Goal: Task Accomplishment & Management: Manage account settings

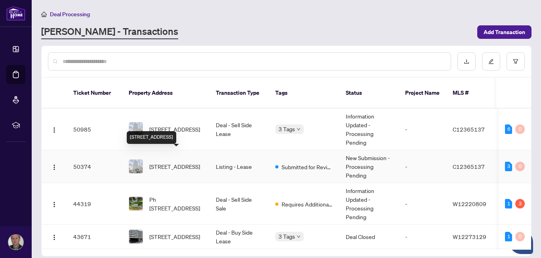
click at [171, 131] on div "[STREET_ADDRESS]" at bounding box center [151, 137] width 49 height 13
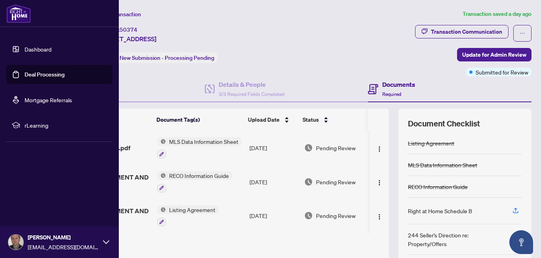
click at [35, 50] on link "Dashboard" at bounding box center [38, 49] width 27 height 7
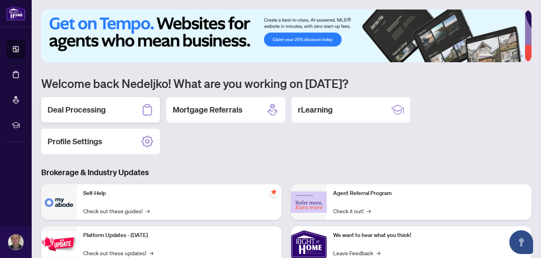
click at [84, 107] on h2 "Deal Processing" at bounding box center [76, 109] width 58 height 11
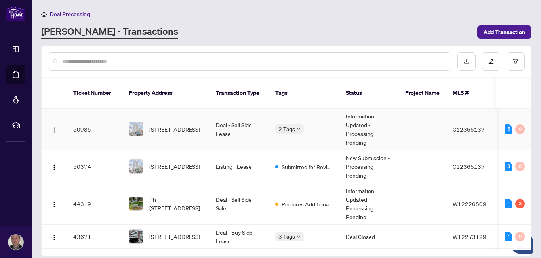
click at [233, 114] on td "Deal - Sell Side Lease" at bounding box center [238, 129] width 59 height 42
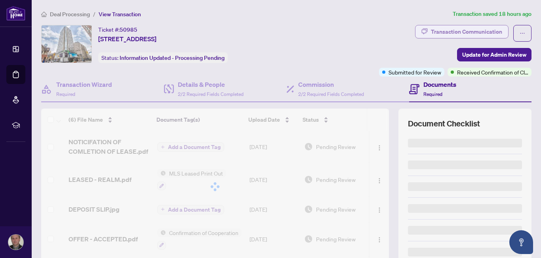
click at [442, 27] on div "Transaction Communication" at bounding box center [466, 31] width 71 height 13
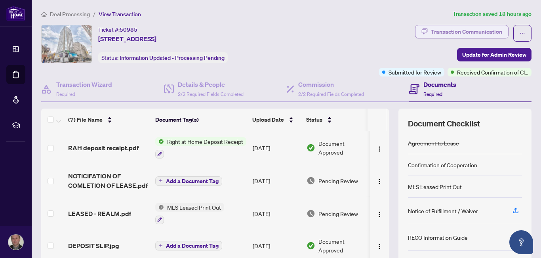
type textarea "**********"
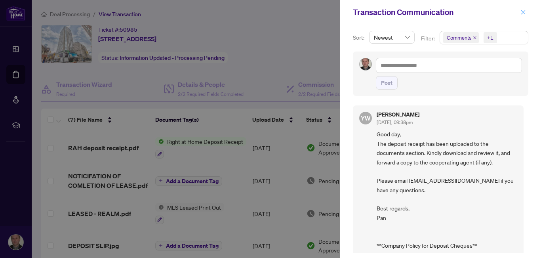
click at [525, 13] on button "button" at bounding box center [523, 12] width 10 height 9
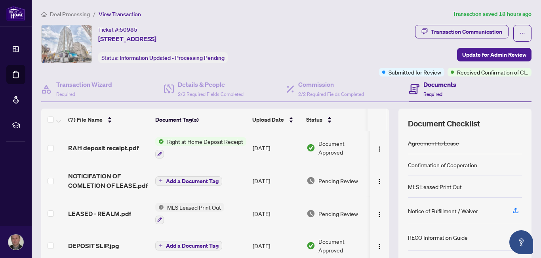
click at [199, 140] on span "Right at Home Deposit Receipt" at bounding box center [205, 141] width 82 height 9
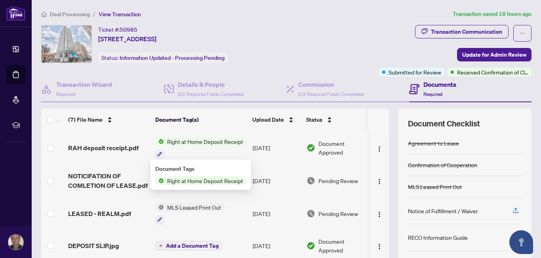
click at [191, 182] on span "Right at Home Deposit Receipt" at bounding box center [205, 180] width 82 height 9
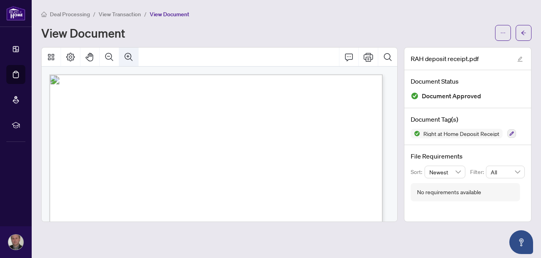
click at [126, 55] on icon "Zoom In" at bounding box center [128, 56] width 9 height 9
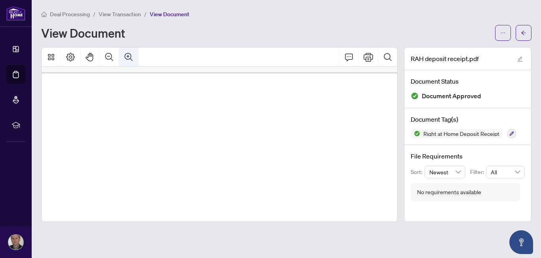
click at [126, 55] on icon "Zoom In" at bounding box center [128, 56] width 9 height 9
click at [107, 53] on icon "Zoom Out" at bounding box center [109, 57] width 8 height 8
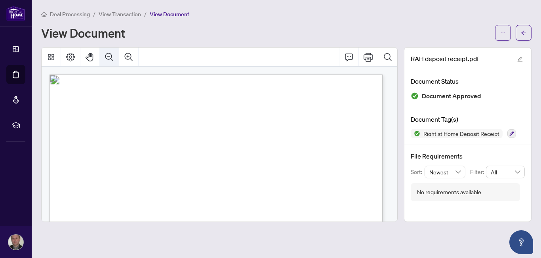
click at [107, 53] on icon "Zoom Out" at bounding box center [109, 57] width 8 height 8
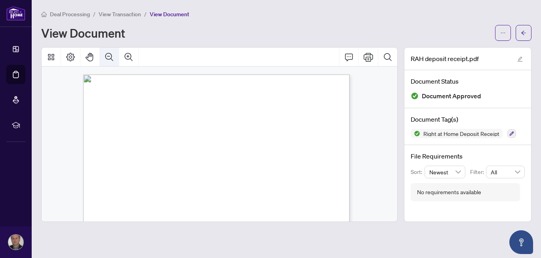
click at [107, 53] on icon "Zoom Out" at bounding box center [109, 57] width 8 height 8
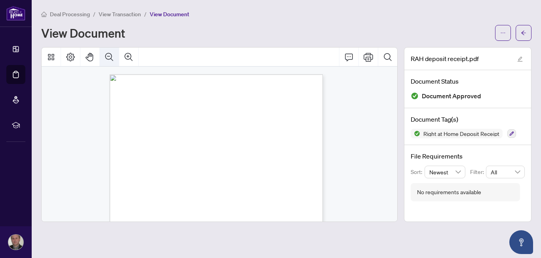
click at [107, 53] on icon "Zoom Out" at bounding box center [109, 57] width 8 height 8
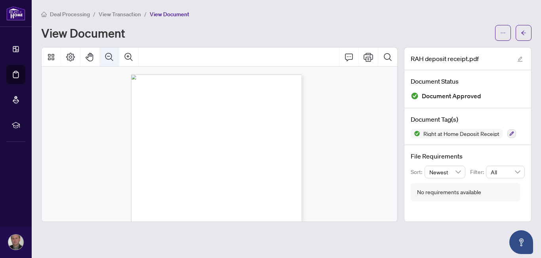
click at [107, 53] on icon "Zoom Out" at bounding box center [109, 57] width 8 height 8
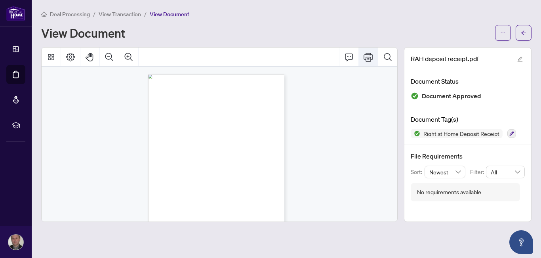
click at [368, 57] on icon "Print" at bounding box center [367, 56] width 9 height 9
click at [128, 54] on icon "Zoom In" at bounding box center [129, 57] width 8 height 8
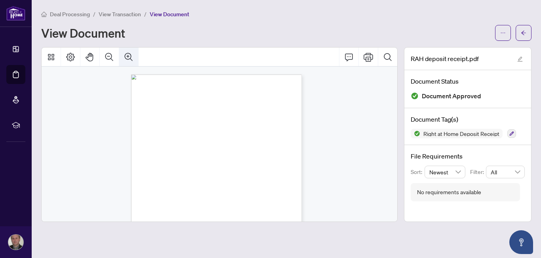
scroll to position [2, 0]
click at [367, 58] on icon "Print" at bounding box center [367, 57] width 9 height 9
